Goal: Task Accomplishment & Management: Manage account settings

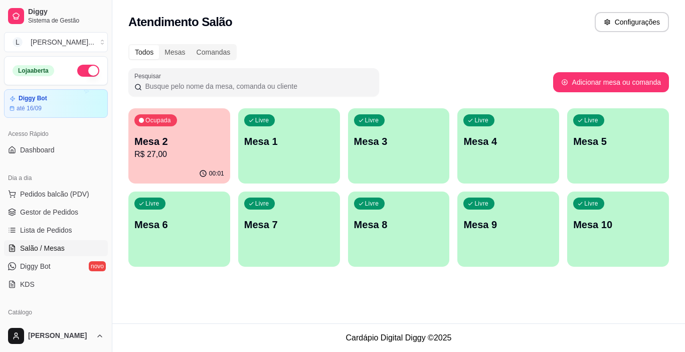
click at [188, 151] on p "R$ 27,00" at bounding box center [179, 154] width 90 height 12
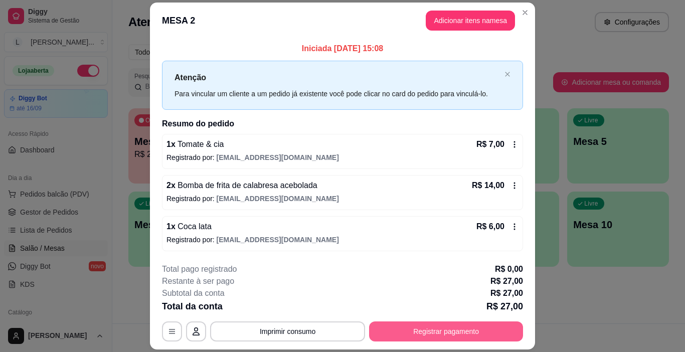
click at [451, 332] on button "Registrar pagamento" at bounding box center [446, 331] width 154 height 20
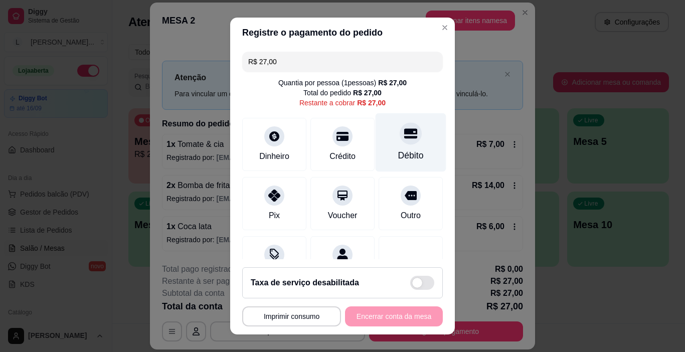
click at [380, 147] on div "Débito" at bounding box center [410, 142] width 71 height 59
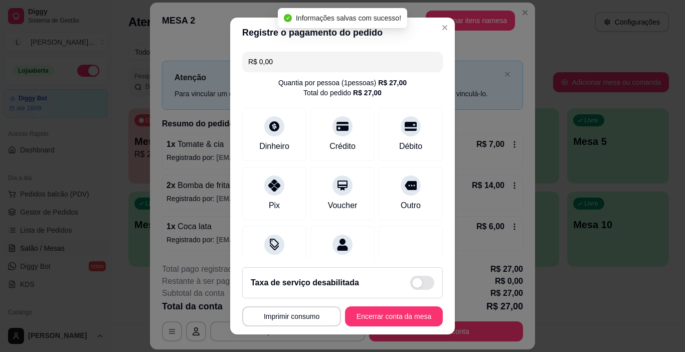
type input "R$ 0,00"
click at [387, 317] on button "Encerrar conta da mesa" at bounding box center [394, 316] width 98 height 20
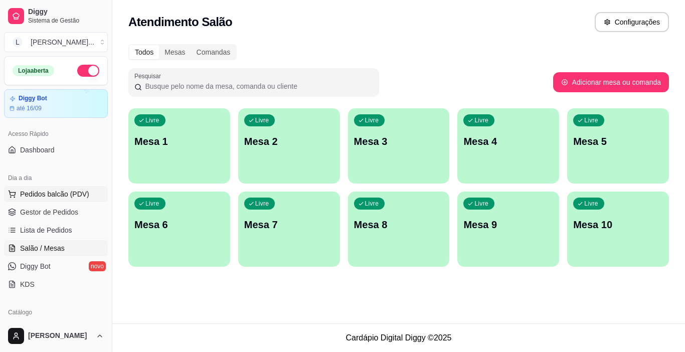
click at [76, 196] on span "Pedidos balcão (PDV)" at bounding box center [54, 194] width 69 height 10
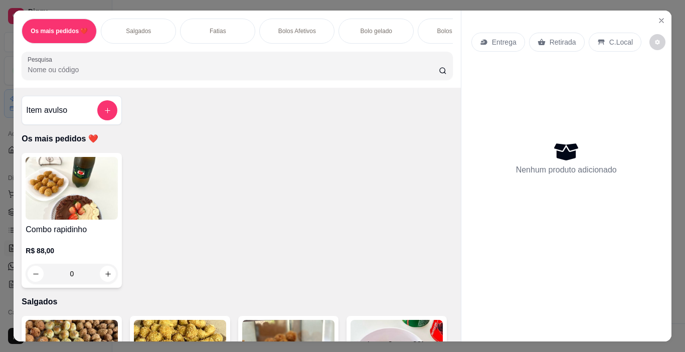
click at [152, 34] on div "Salgados" at bounding box center [138, 31] width 75 height 25
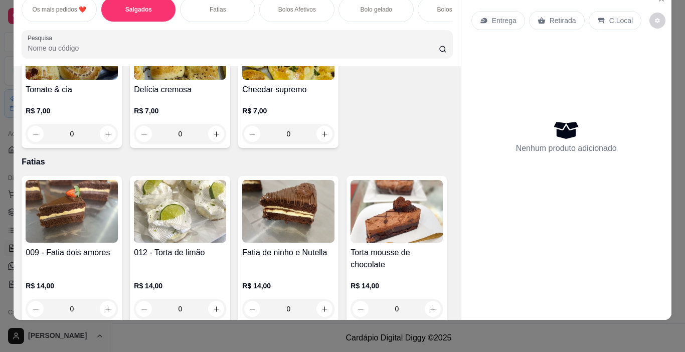
scroll to position [856, 0]
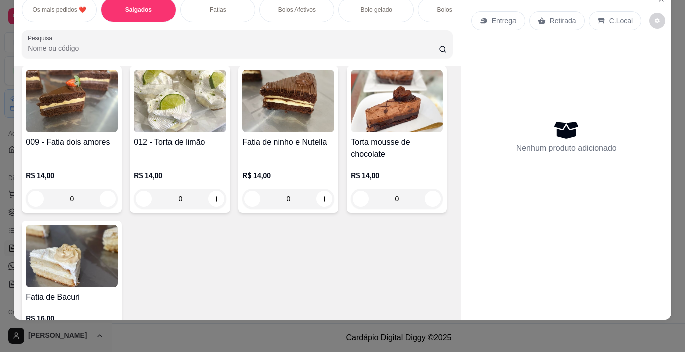
click at [215, 28] on icon "increase-product-quantity" at bounding box center [217, 24] width 8 height 8
type input "1"
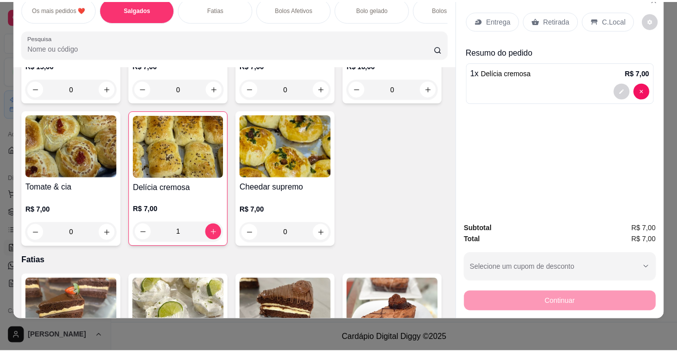
scroll to position [673, 0]
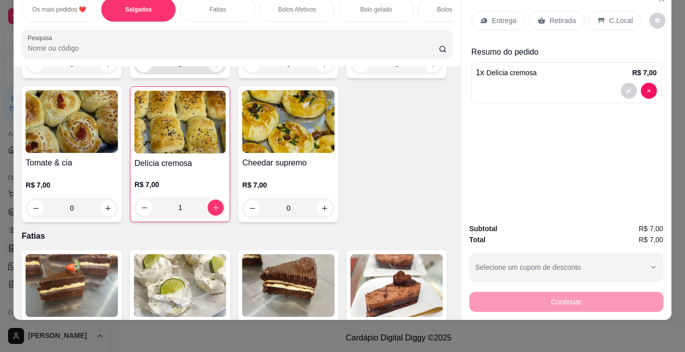
click at [209, 72] on button "increase-product-quantity" at bounding box center [217, 65] width 16 height 16
type input "1"
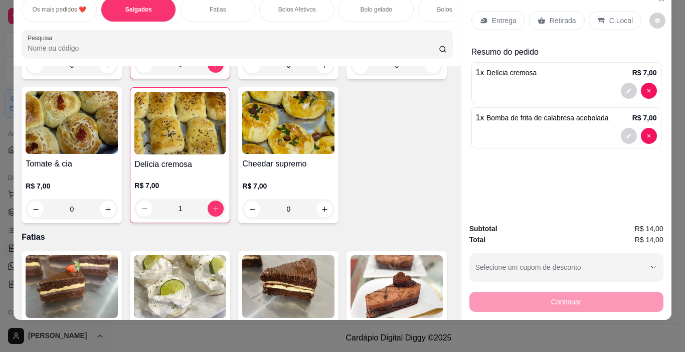
click at [553, 16] on p "Retirada" at bounding box center [562, 21] width 27 height 10
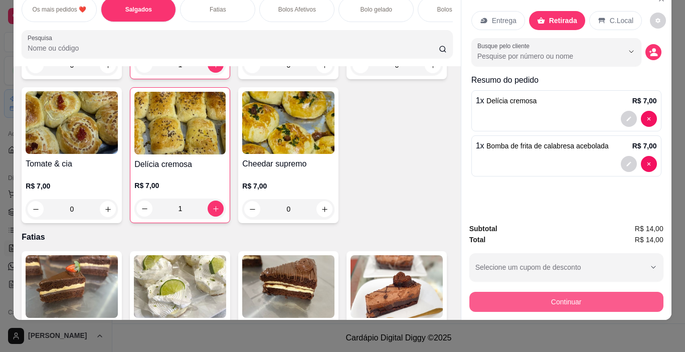
click at [546, 292] on button "Continuar" at bounding box center [566, 302] width 194 height 20
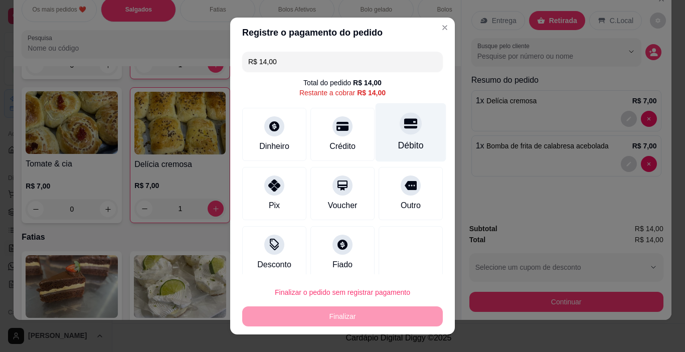
click at [398, 139] on div "Débito" at bounding box center [411, 145] width 26 height 13
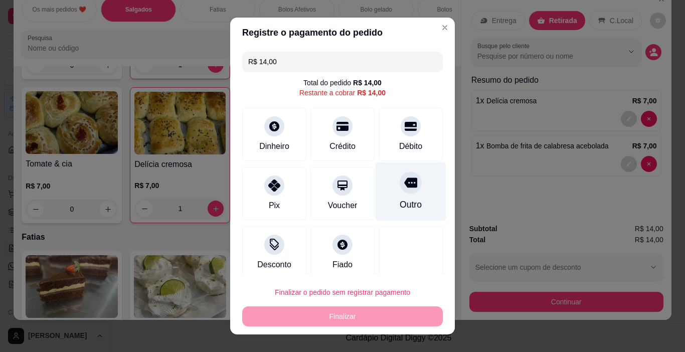
type input "R$ 0,00"
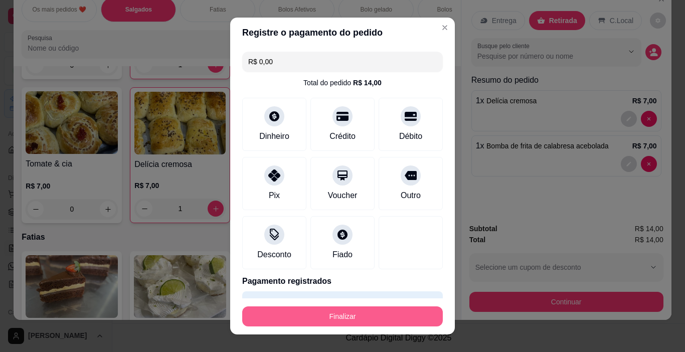
click at [349, 310] on button "Finalizar" at bounding box center [342, 316] width 200 height 20
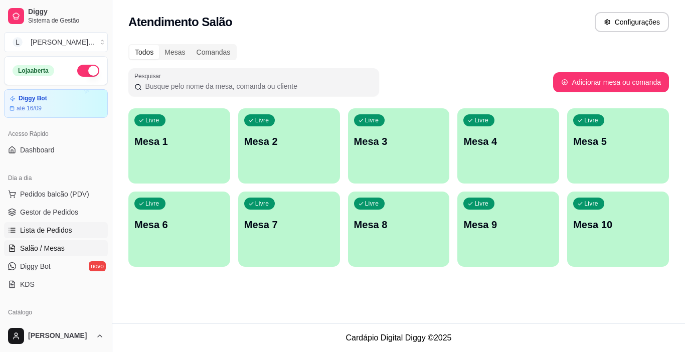
click at [71, 233] on link "Lista de Pedidos" at bounding box center [56, 230] width 104 height 16
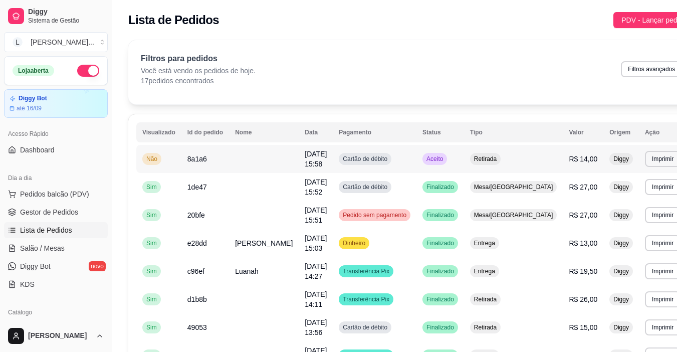
click at [201, 159] on span "8a1a6" at bounding box center [197, 159] width 20 height 8
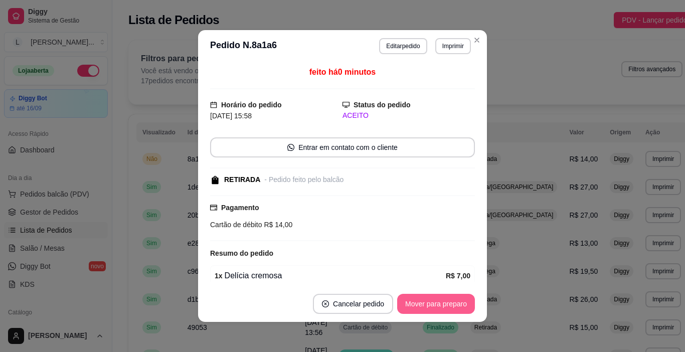
click at [418, 301] on button "Mover para preparo" at bounding box center [436, 304] width 78 height 20
click at [418, 301] on div "Mover para preparo" at bounding box center [429, 304] width 92 height 20
click at [418, 301] on button "Mover para retirada disponível" at bounding box center [419, 304] width 111 height 20
click at [418, 301] on button "Mover para finalizado" at bounding box center [432, 304] width 83 height 20
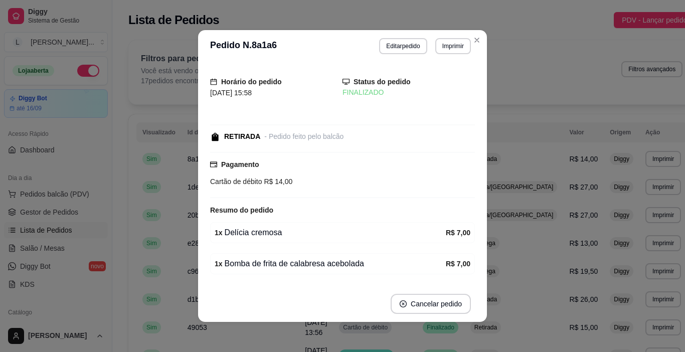
click at [476, 53] on header "**********" at bounding box center [342, 46] width 289 height 32
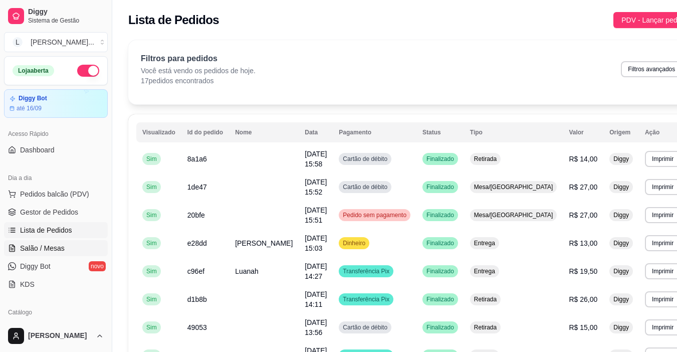
click at [51, 249] on span "Salão / Mesas" at bounding box center [42, 248] width 45 height 10
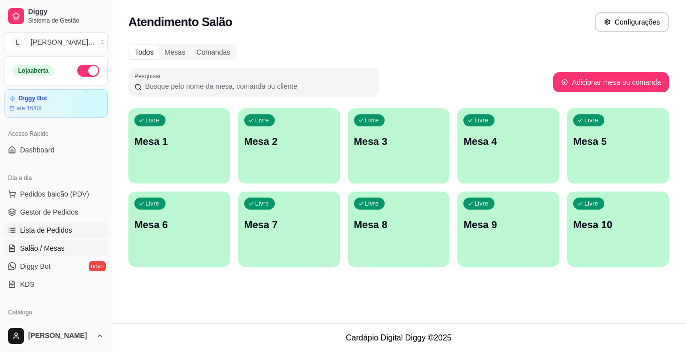
click at [42, 228] on span "Lista de Pedidos" at bounding box center [46, 230] width 52 height 10
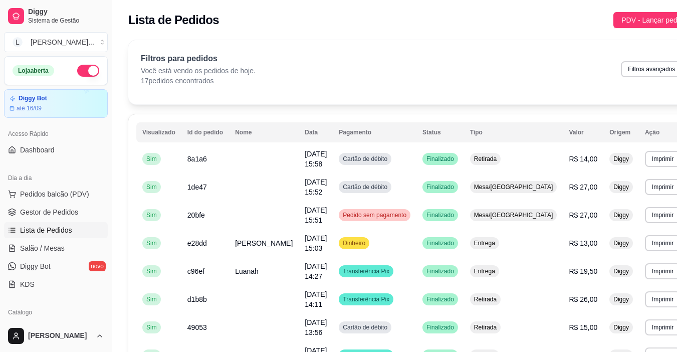
drag, startPoint x: 108, startPoint y: 124, endPoint x: 105, endPoint y: 148, distance: 24.2
click at [105, 148] on div "Diggy Sistema de Gestão L [PERSON_NAME] ... Loja aberta Diggy Bot até 16/09 Ace…" at bounding box center [56, 176] width 112 height 352
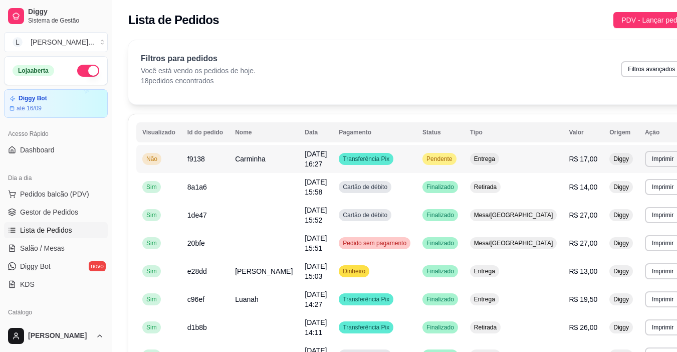
click at [256, 160] on span "Carminha" at bounding box center [250, 159] width 31 height 8
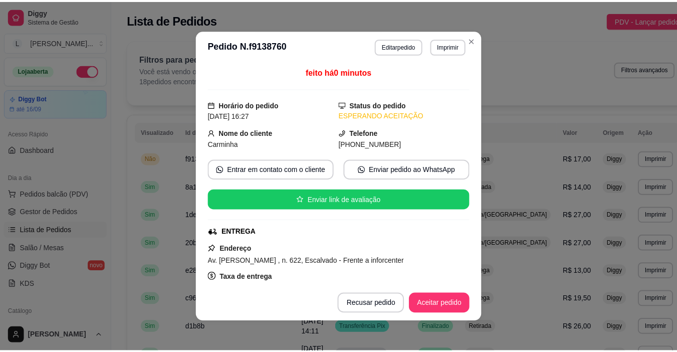
scroll to position [50, 0]
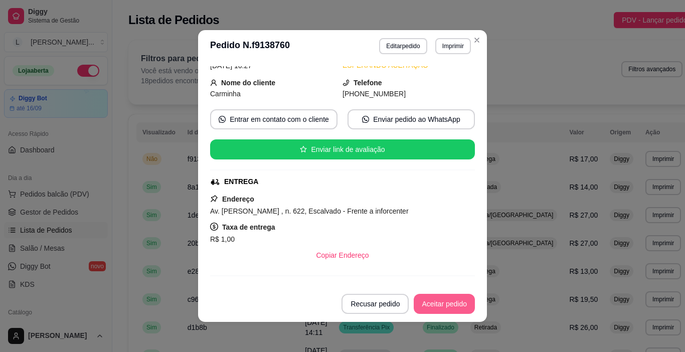
click at [428, 298] on button "Aceitar pedido" at bounding box center [444, 304] width 61 height 20
click at [435, 303] on button "Mover para preparo" at bounding box center [436, 304] width 78 height 20
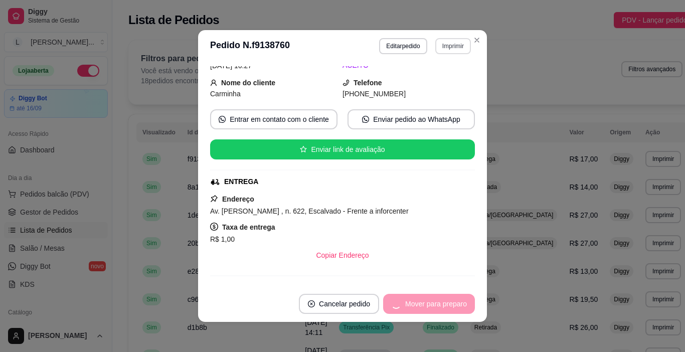
click at [442, 47] on button "Imprimir" at bounding box center [453, 46] width 36 height 16
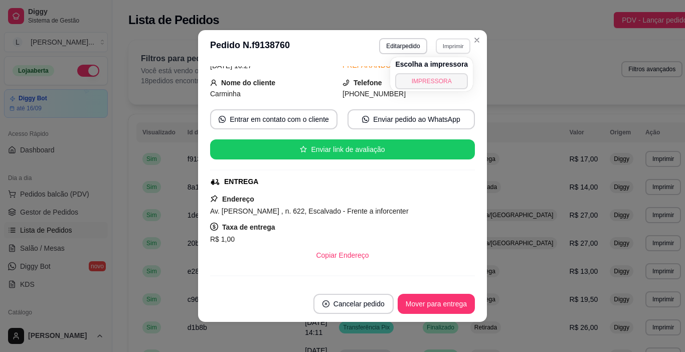
click at [439, 80] on button "IMPRESSORA" at bounding box center [431, 81] width 73 height 16
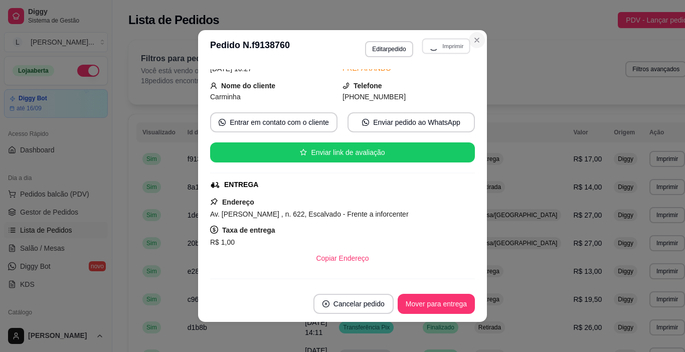
click at [476, 39] on icon "Close" at bounding box center [477, 40] width 8 height 8
